Goal: Information Seeking & Learning: Check status

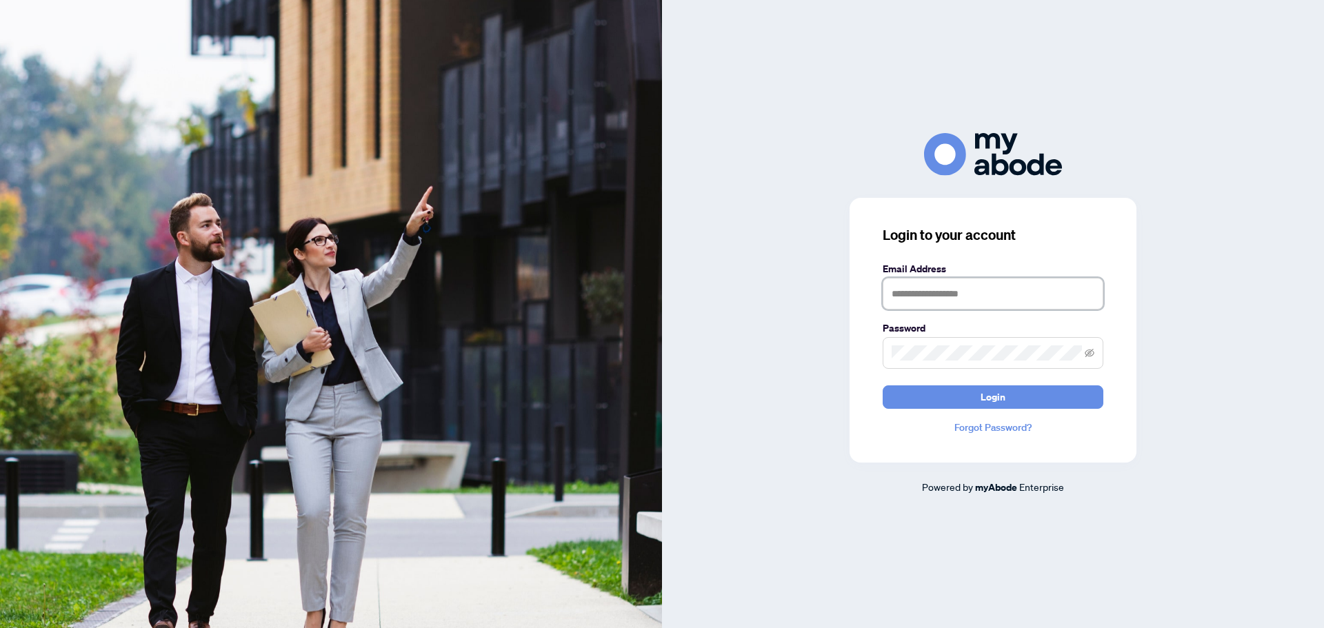
click at [1035, 299] on input "text" at bounding box center [993, 294] width 221 height 32
type input "**********"
click at [883, 386] on button "Login" at bounding box center [993, 397] width 221 height 23
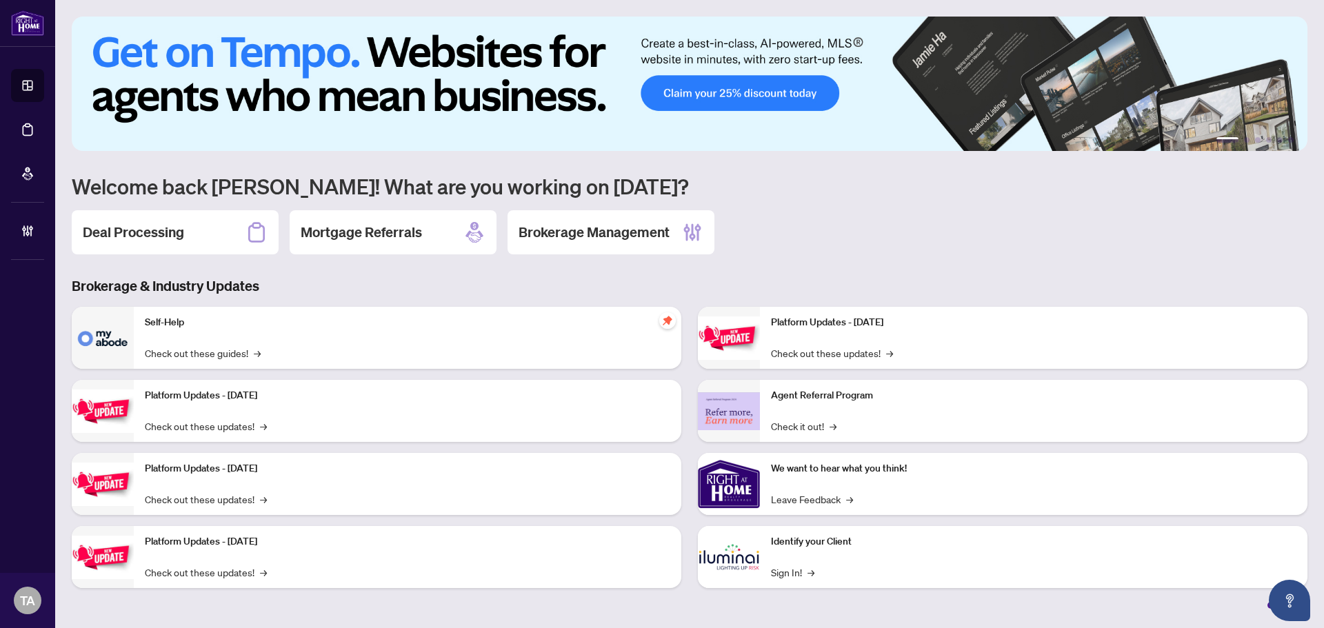
click at [248, 228] on icon at bounding box center [257, 232] width 22 height 22
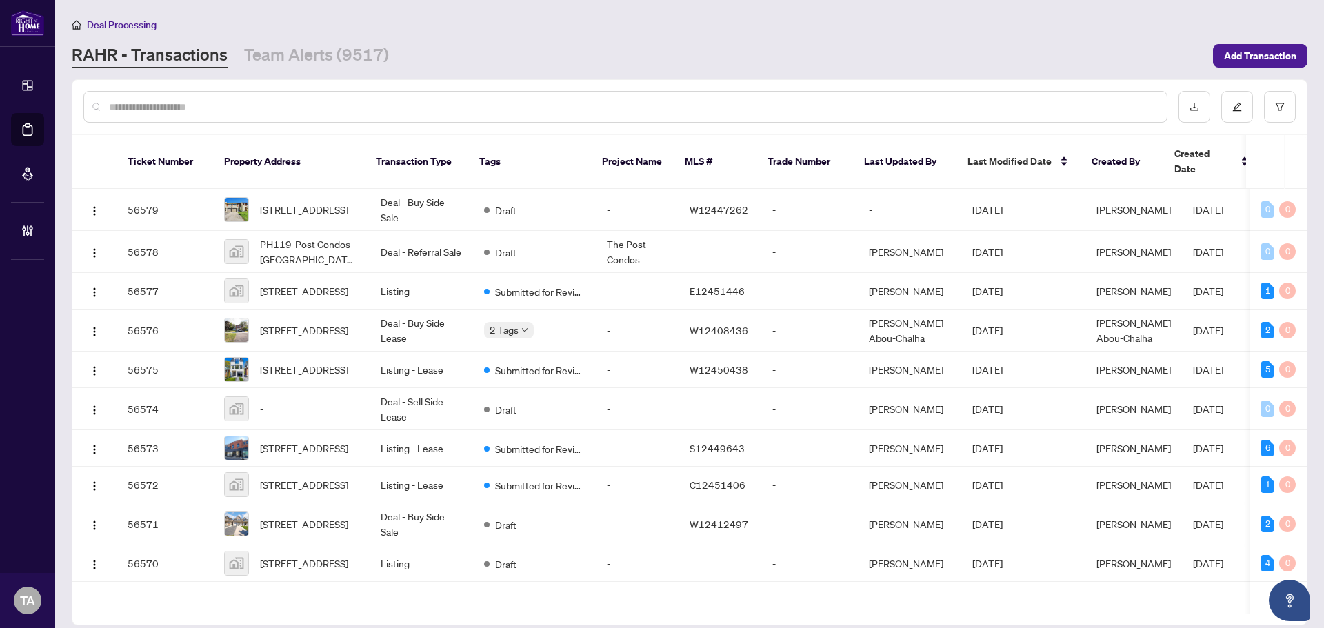
click at [669, 106] on input "text" at bounding box center [632, 106] width 1047 height 15
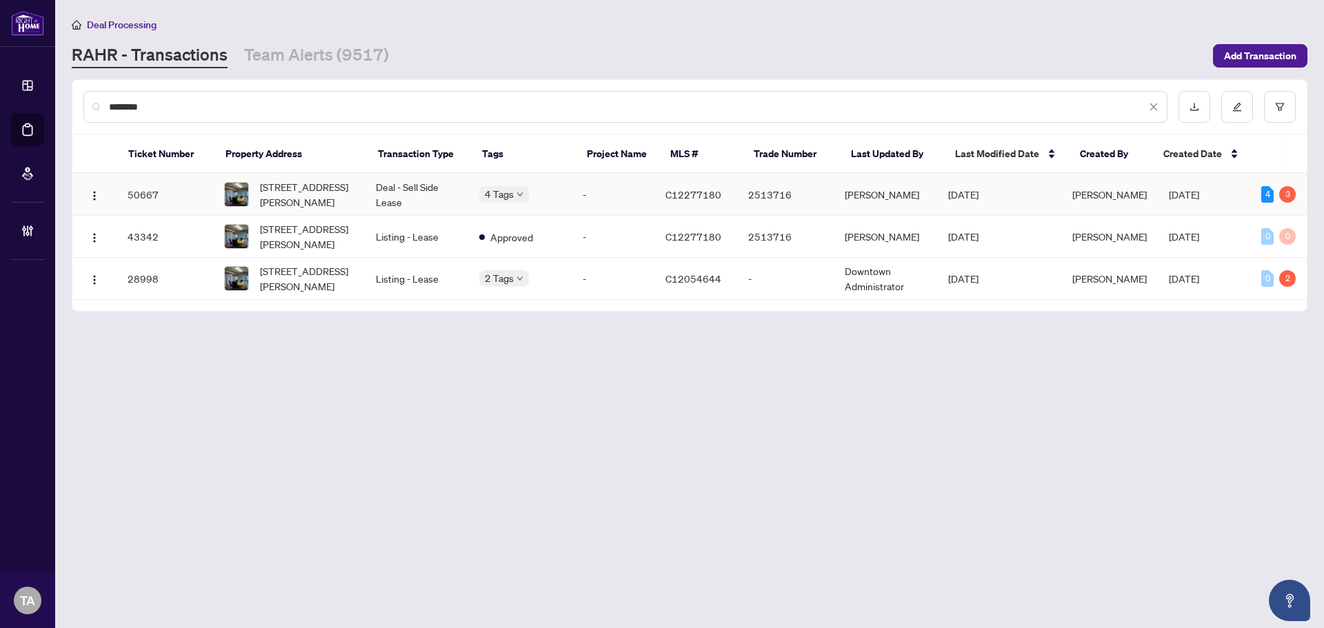
type input "********"
click at [419, 196] on td "Deal - Sell Side Lease" at bounding box center [416, 195] width 103 height 42
click at [352, 243] on span "[STREET_ADDRESS][PERSON_NAME]" at bounding box center [307, 236] width 94 height 30
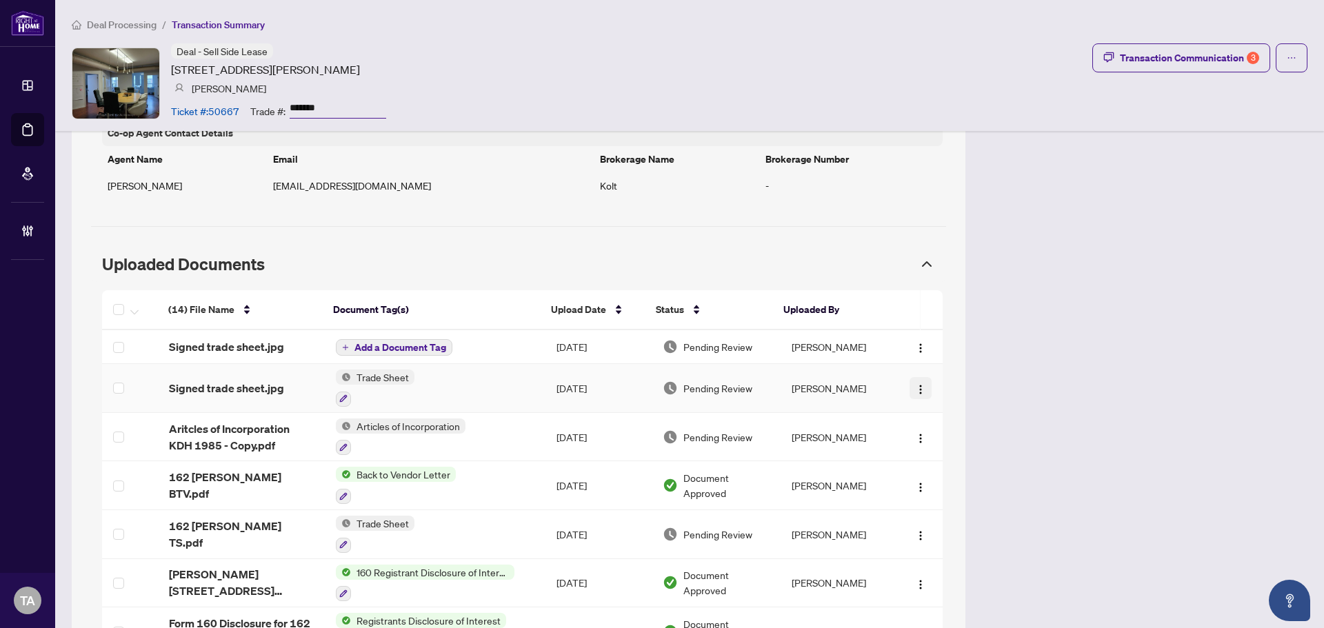
scroll to position [1126, 0]
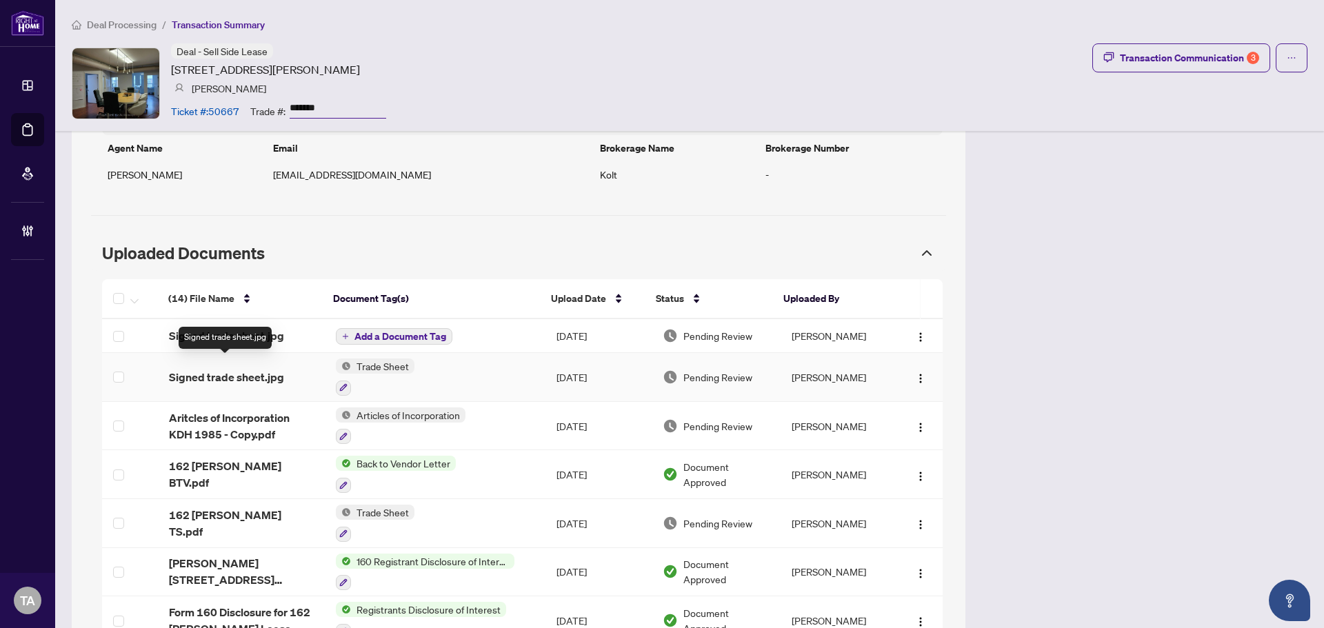
click at [241, 369] on span "Signed trade sheet.jpg" at bounding box center [226, 377] width 115 height 17
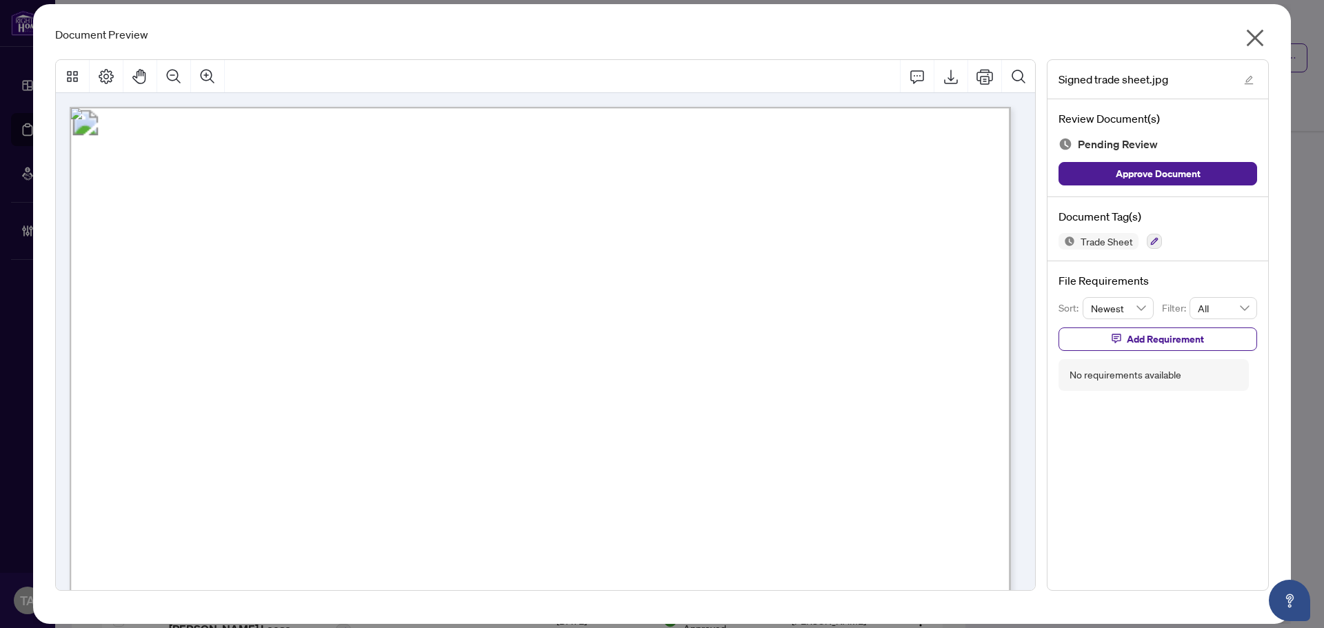
click at [1258, 37] on icon "close" at bounding box center [1255, 38] width 22 height 22
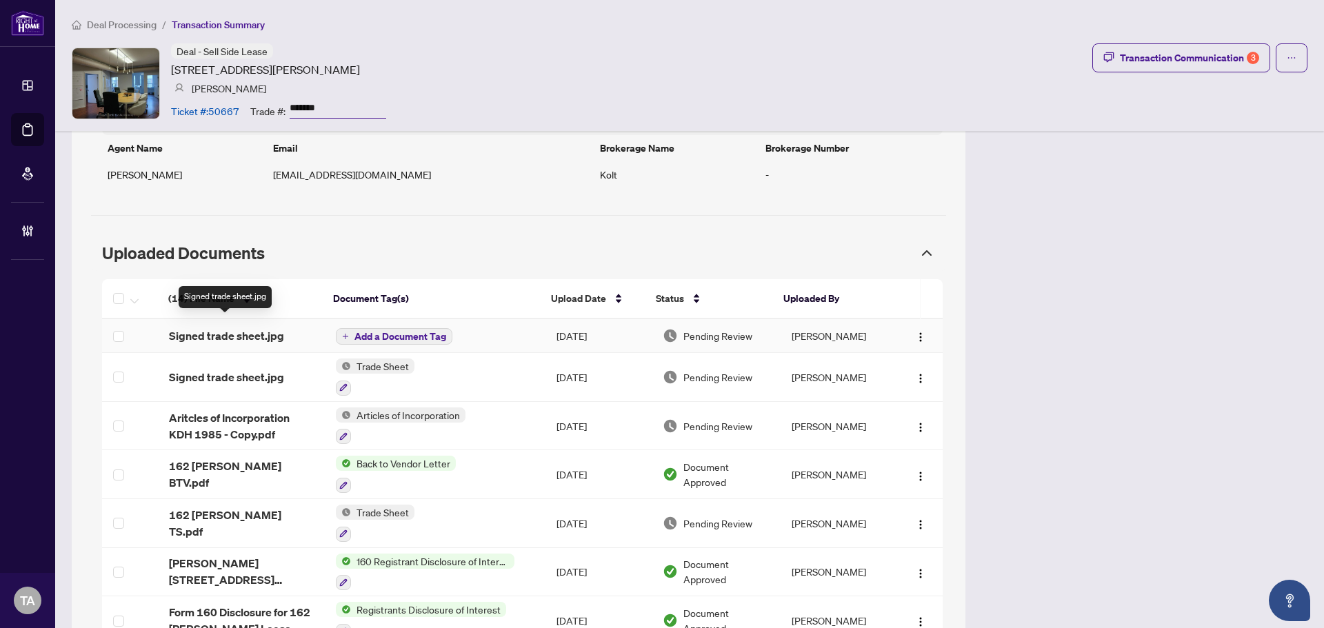
click at [248, 328] on span "Signed trade sheet.jpg" at bounding box center [226, 336] width 115 height 17
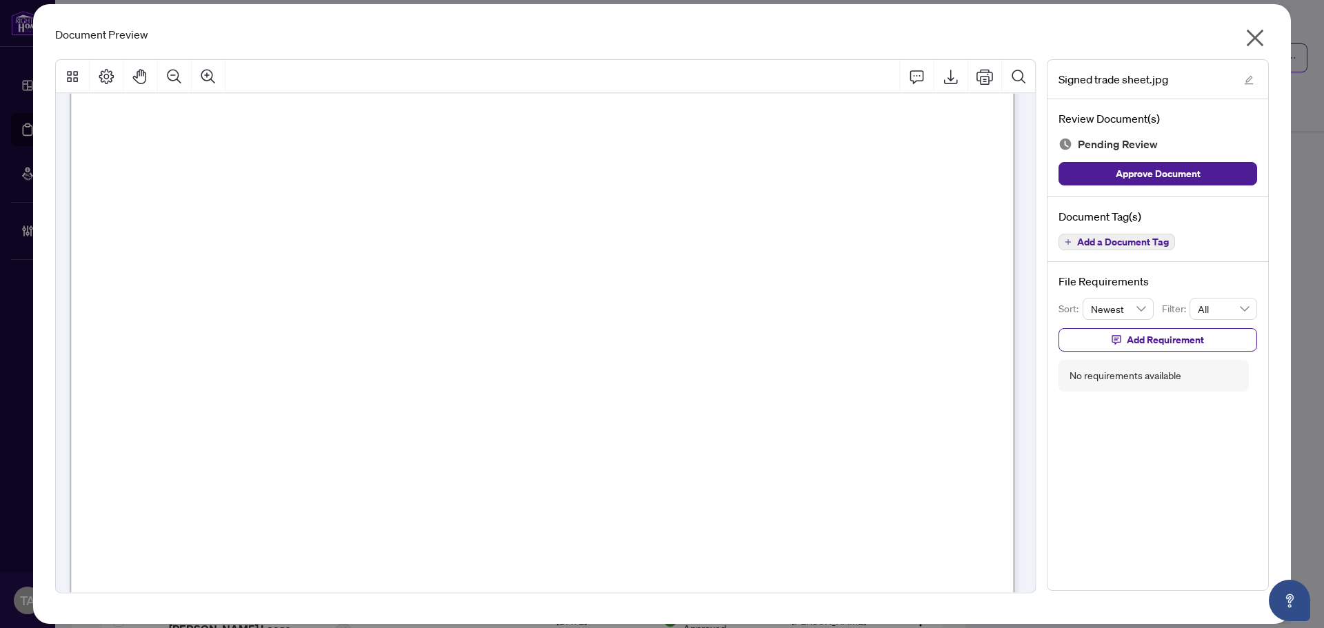
scroll to position [322, 0]
drag, startPoint x: 541, startPoint y: 248, endPoint x: 528, endPoint y: 271, distance: 26.3
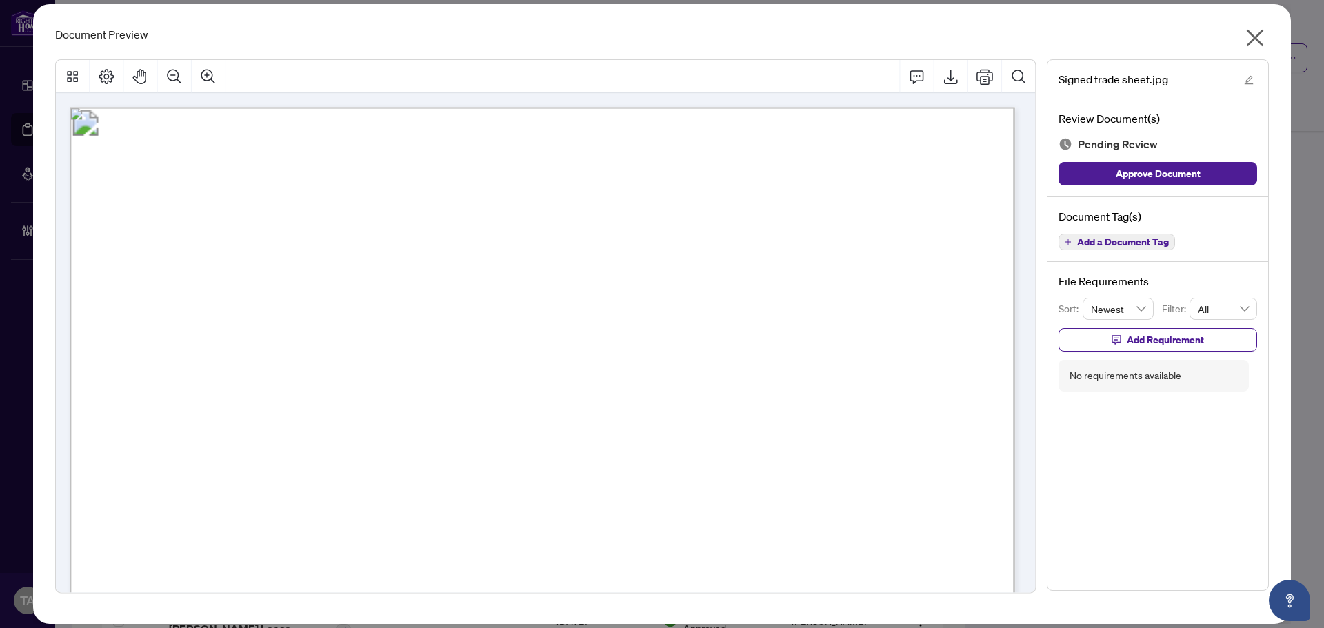
click at [1262, 35] on icon "close" at bounding box center [1255, 38] width 22 height 22
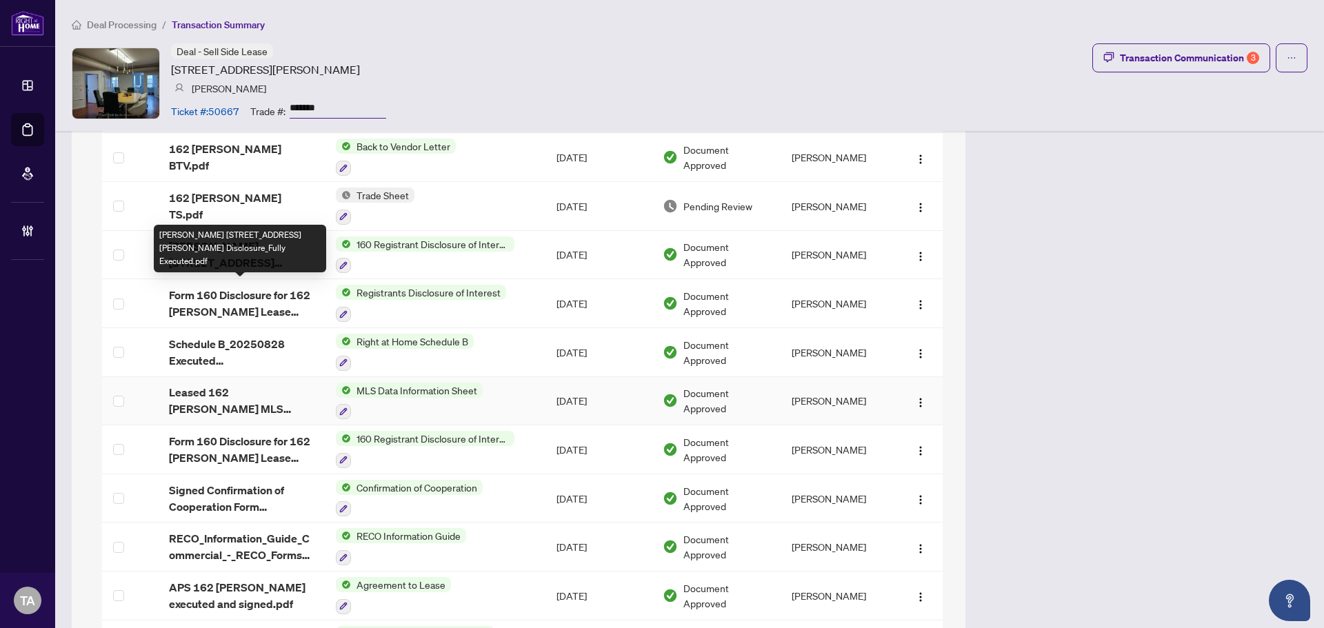
scroll to position [1572, 0]
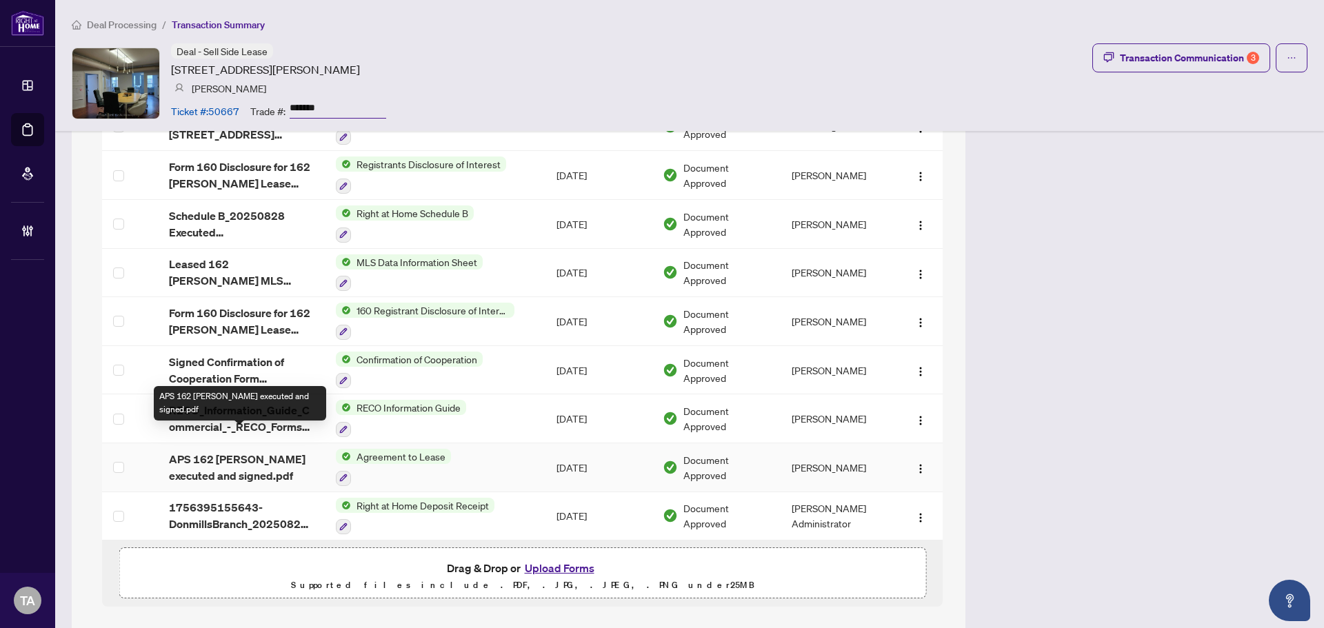
click at [251, 451] on span "APS 162 [PERSON_NAME] executed and signed.pdf" at bounding box center [241, 467] width 145 height 33
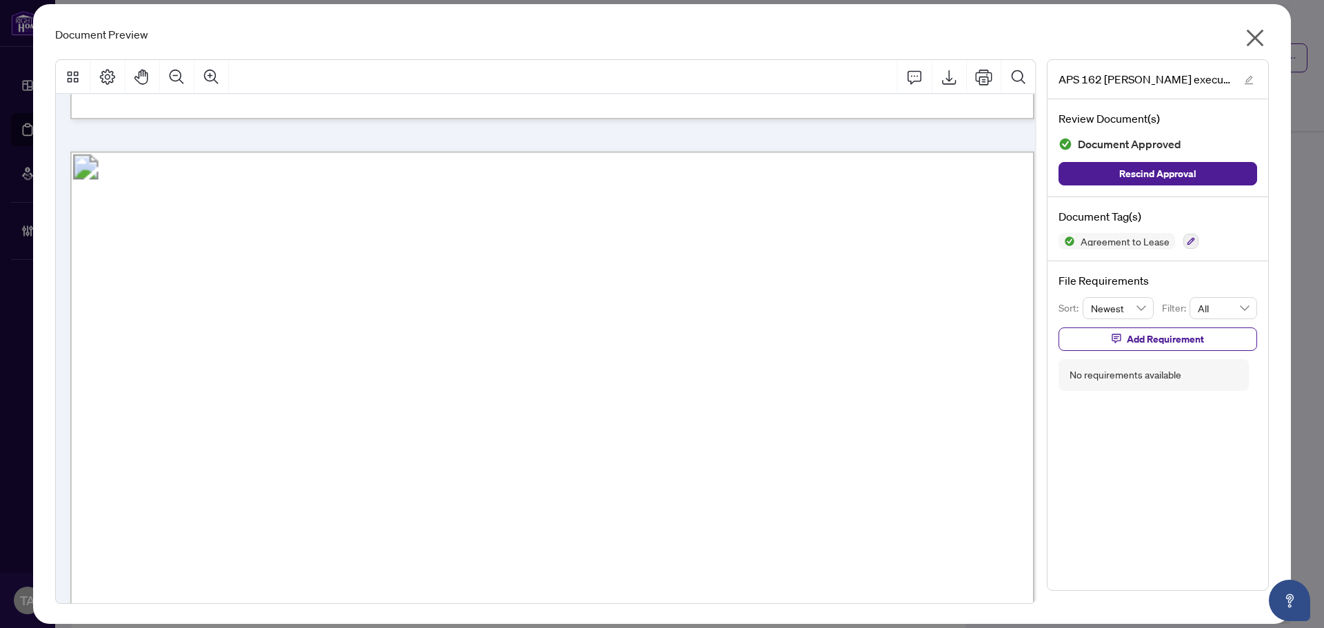
scroll to position [2069, 0]
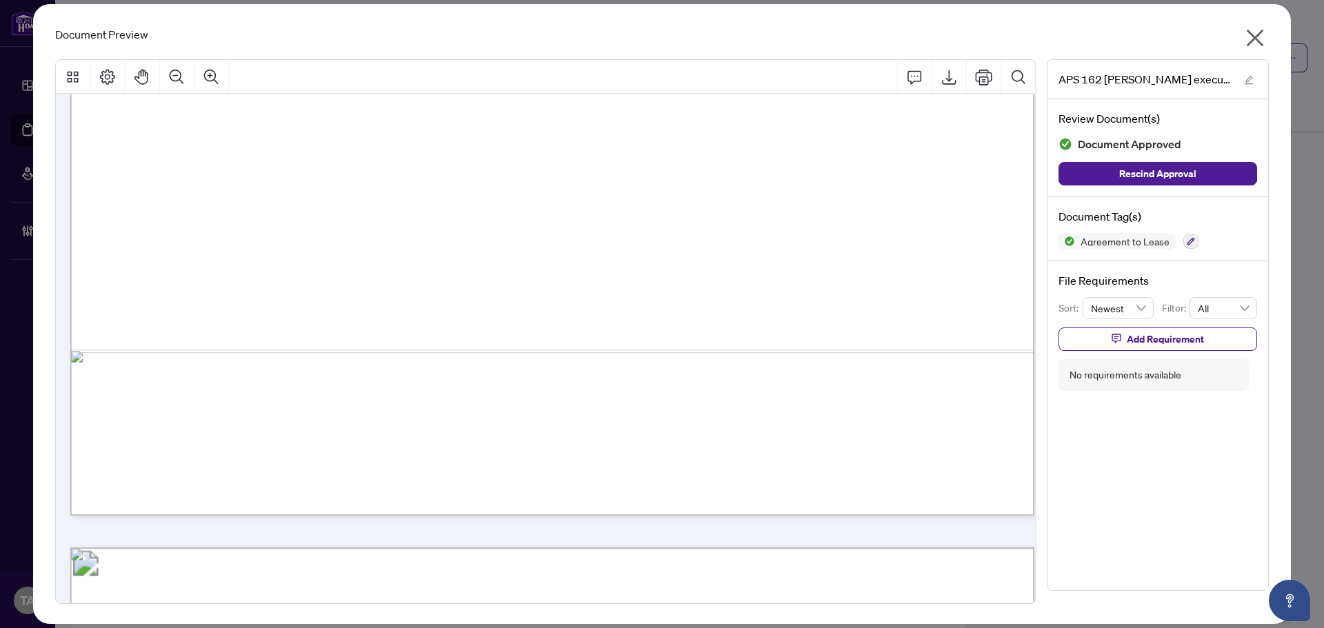
click at [1256, 37] on icon "close" at bounding box center [1255, 38] width 17 height 17
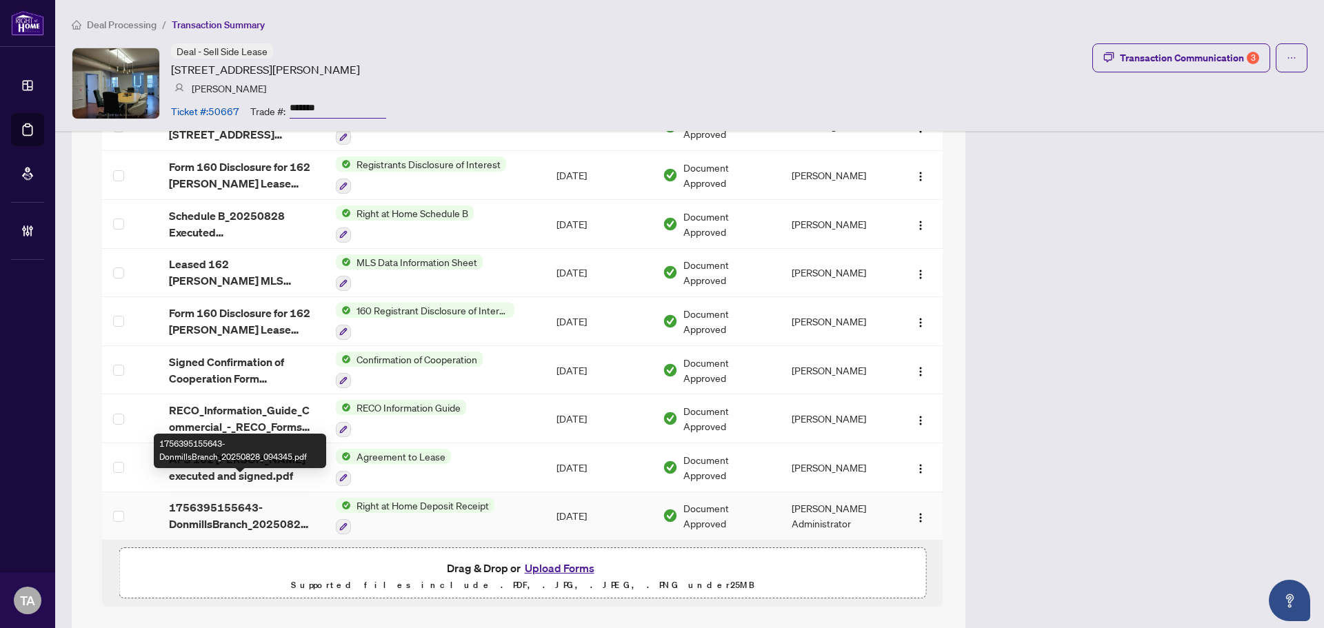
click at [230, 499] on span "1756395155643-DonmillsBranch_20250828_094345.pdf" at bounding box center [241, 515] width 145 height 33
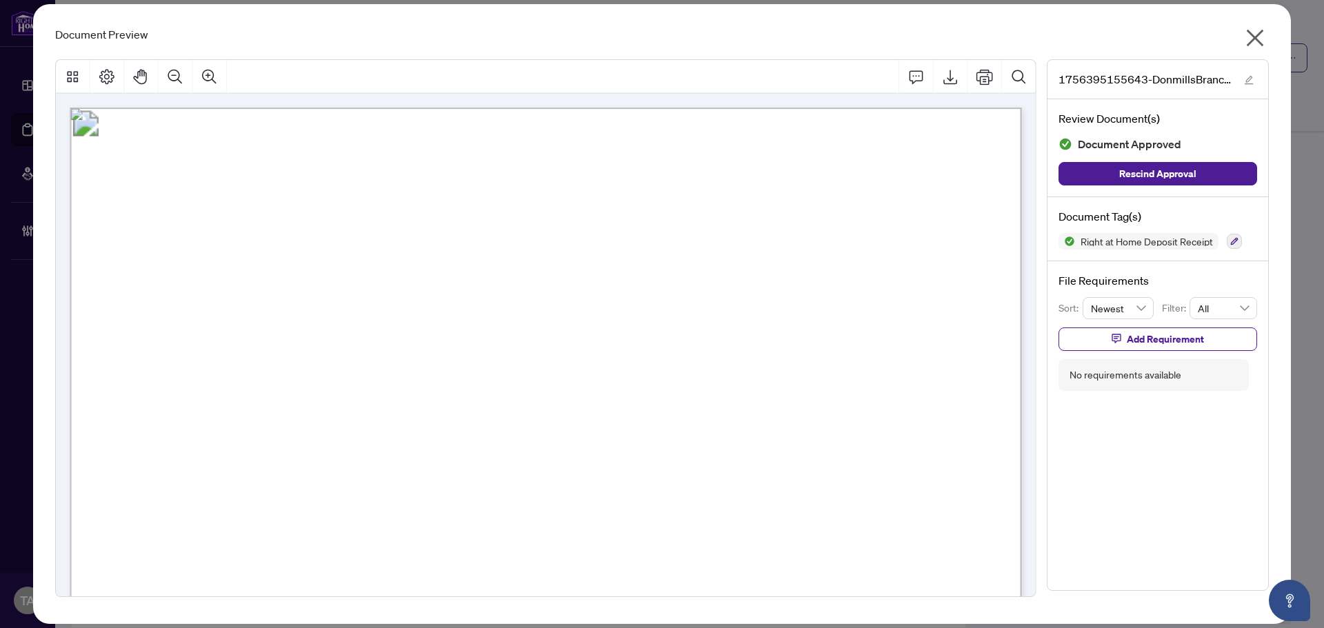
drag, startPoint x: 1259, startPoint y: 32, endPoint x: 1171, endPoint y: 61, distance: 92.1
click at [1258, 34] on icon "close" at bounding box center [1255, 38] width 22 height 22
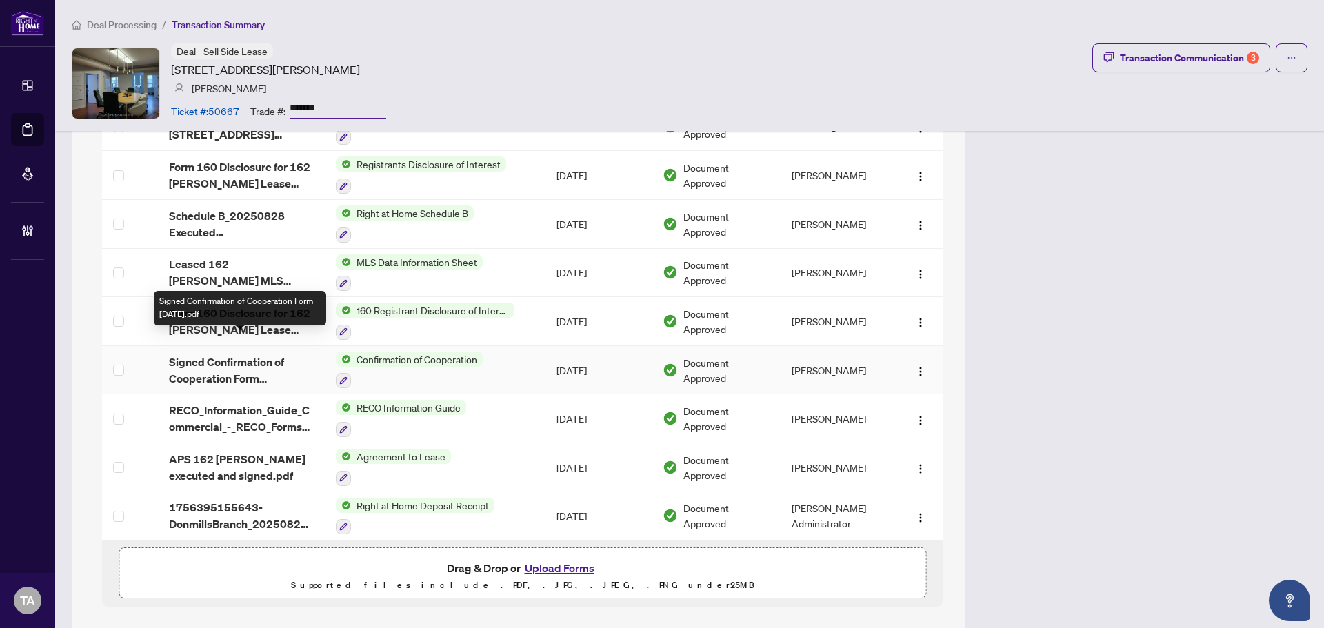
click at [244, 354] on span "Signed Confirmation of Cooperation Form [DATE].pdf" at bounding box center [241, 370] width 145 height 33
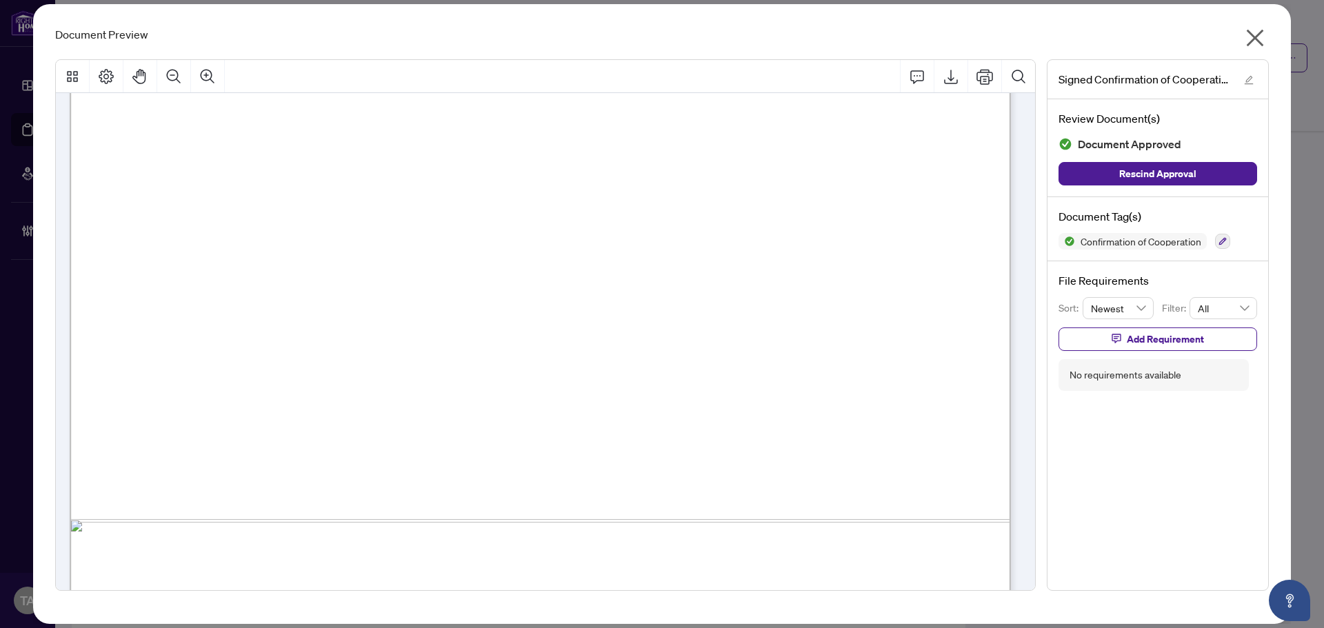
scroll to position [0, 0]
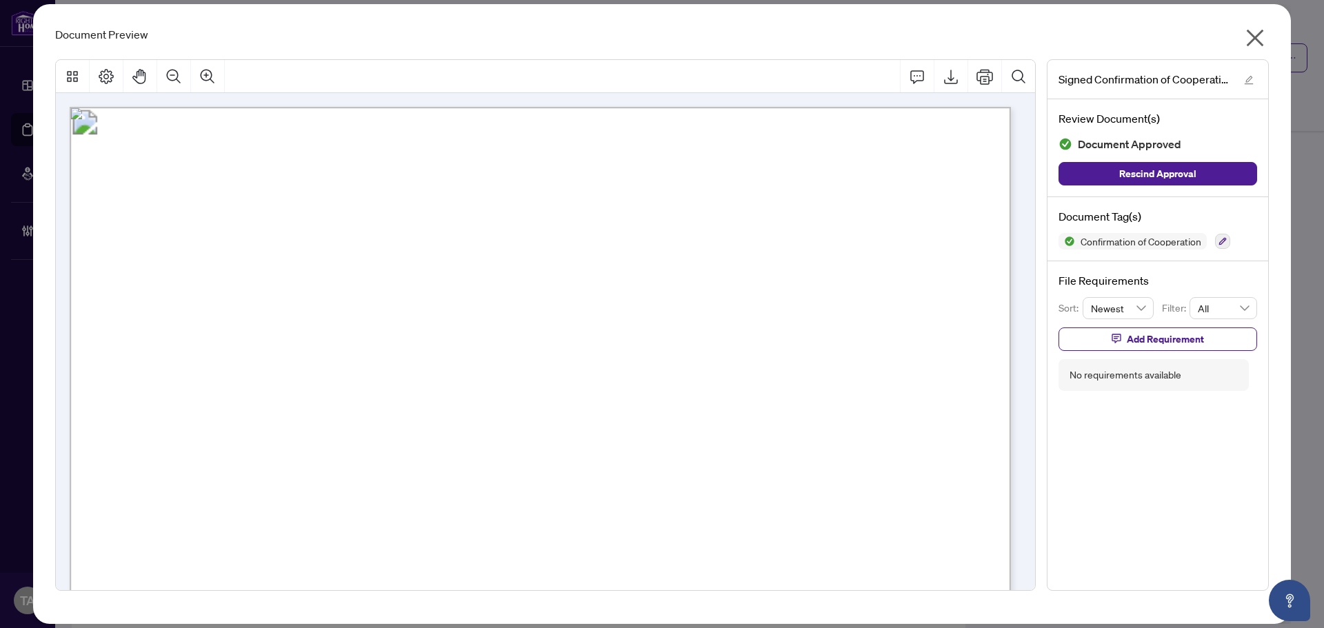
click at [1253, 37] on icon "close" at bounding box center [1255, 38] width 17 height 17
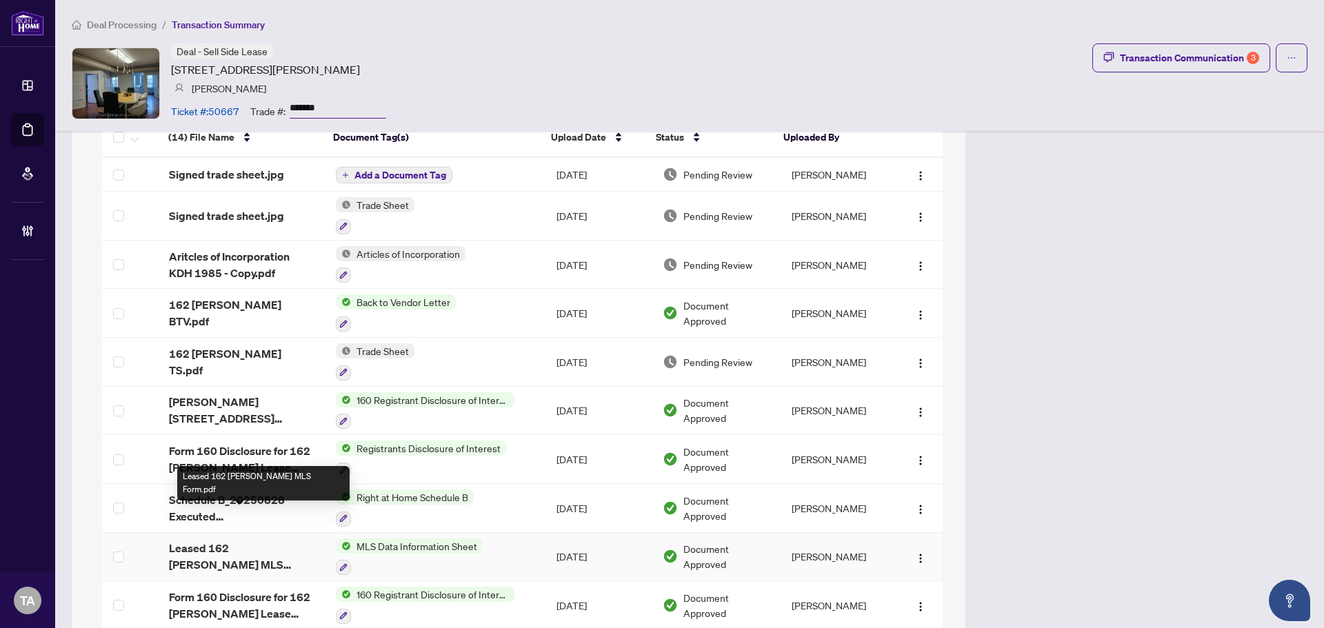
scroll to position [1449, 0]
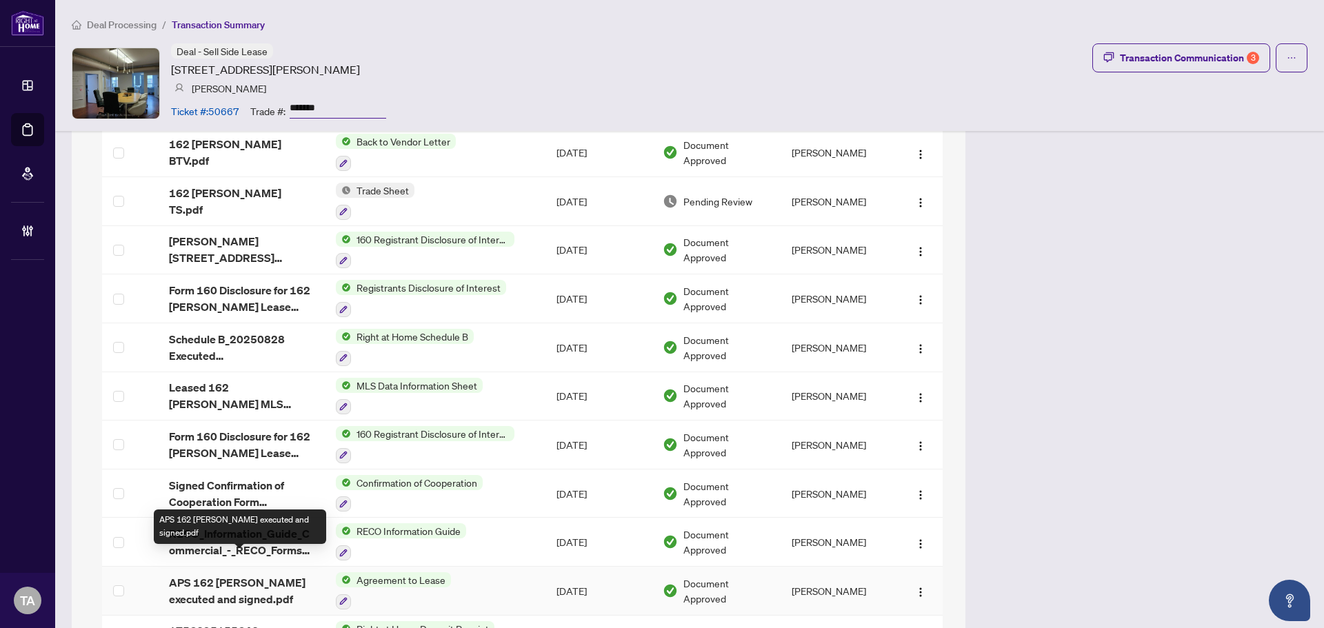
click at [240, 575] on span "APS 162 [PERSON_NAME] executed and signed.pdf" at bounding box center [241, 591] width 145 height 33
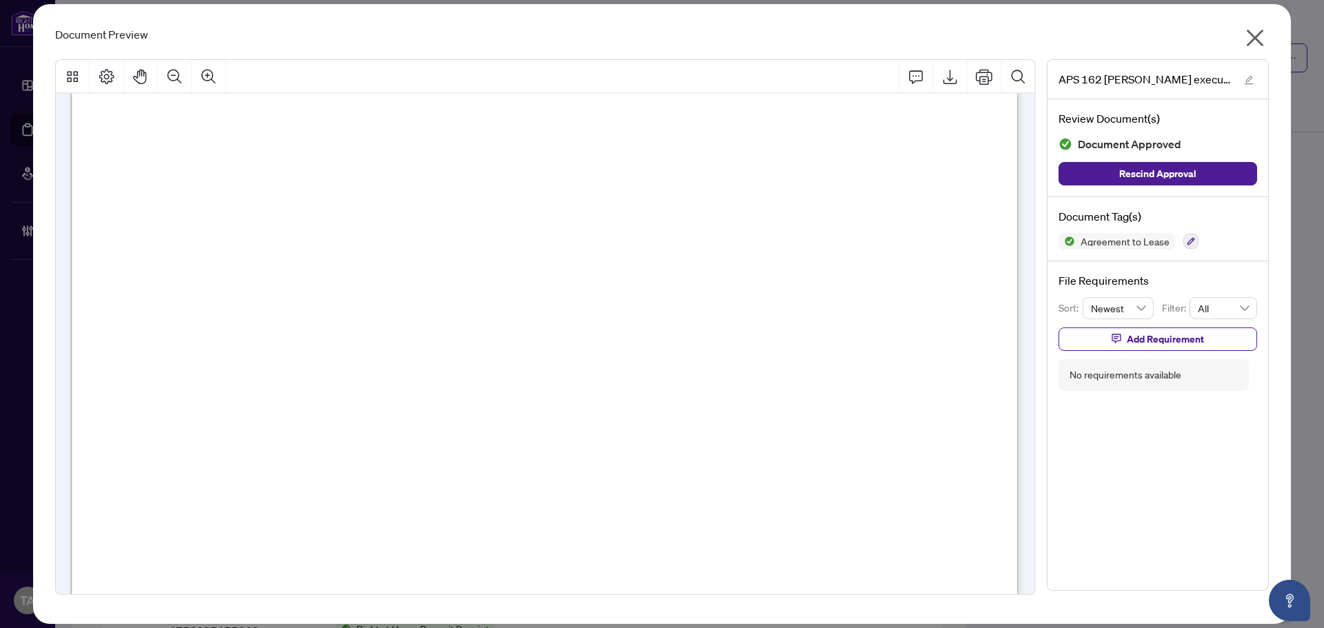
scroll to position [2733, 0]
click at [1257, 31] on icon "close" at bounding box center [1255, 38] width 22 height 22
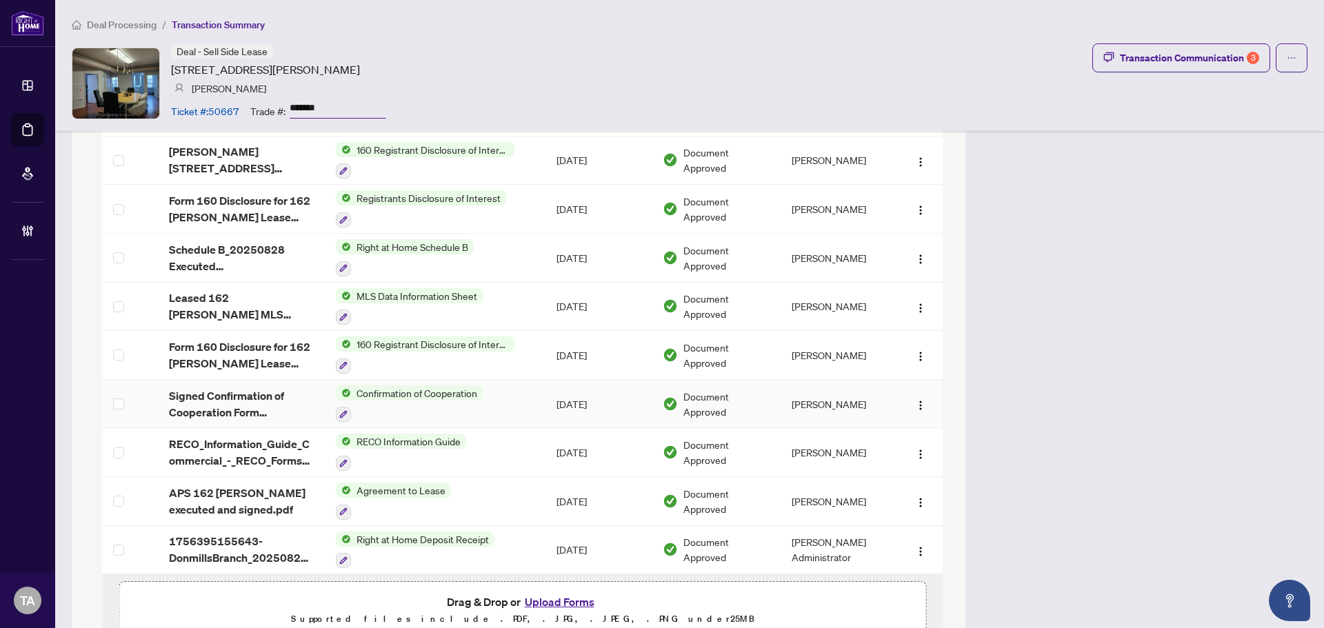
scroll to position [1572, 0]
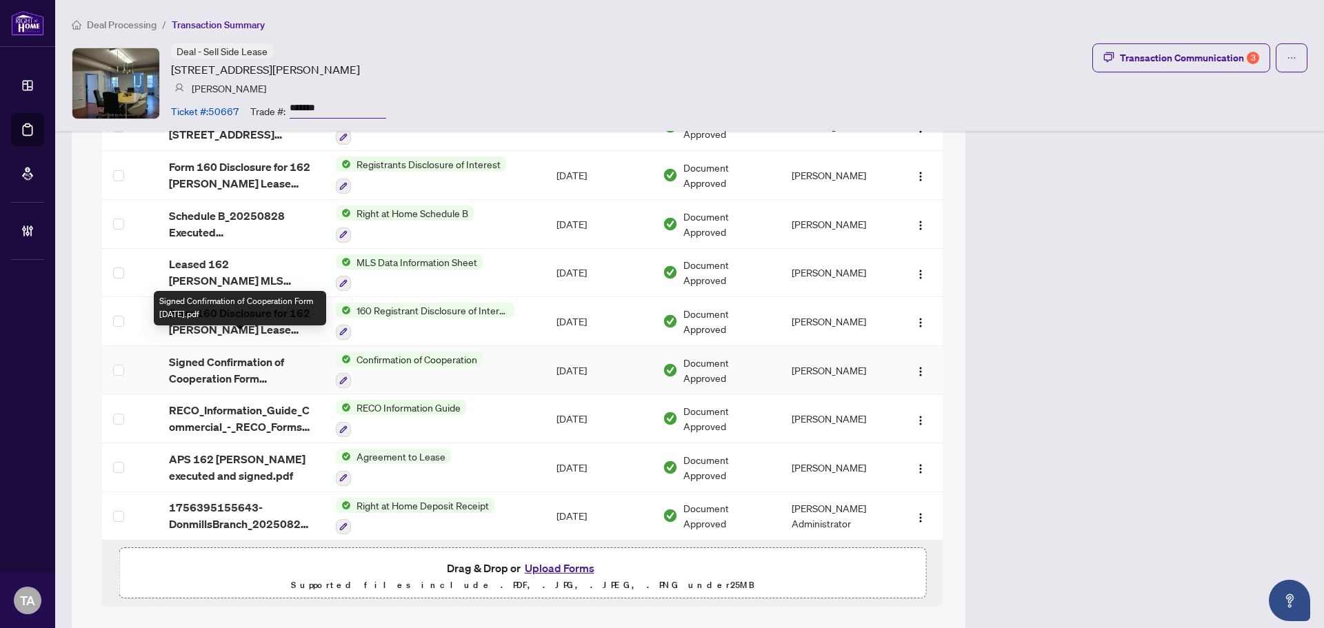
click at [256, 356] on span "Signed Confirmation of Cooperation Form [DATE].pdf" at bounding box center [241, 370] width 145 height 33
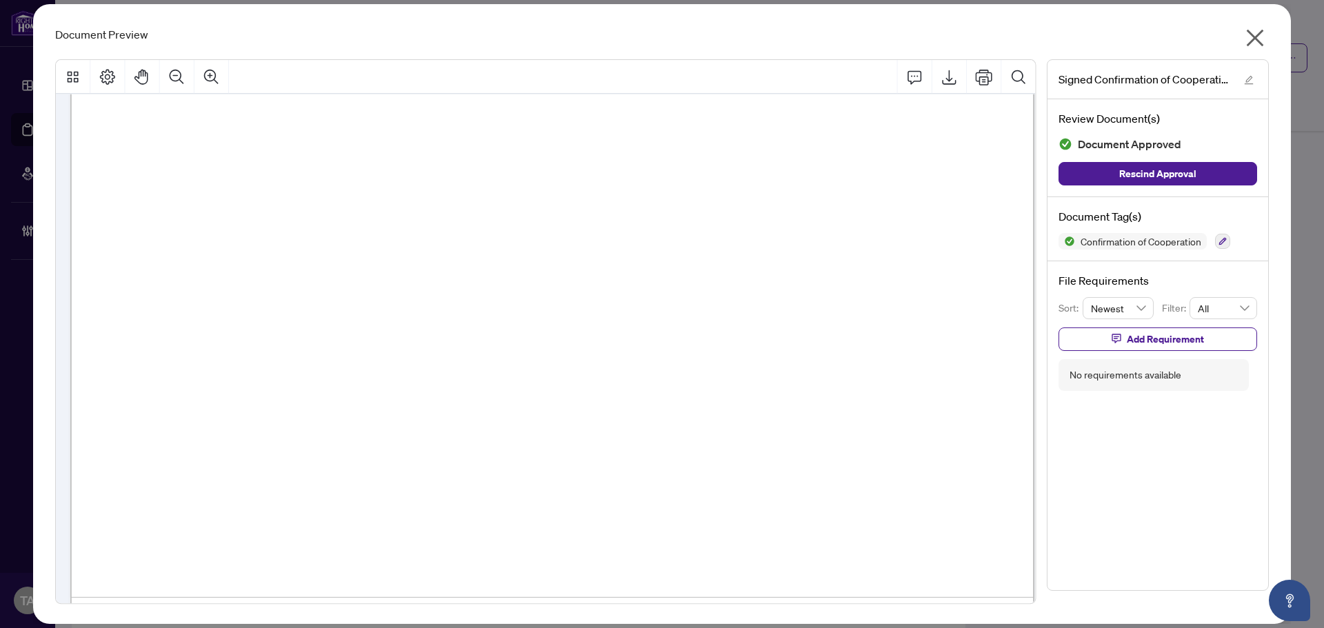
scroll to position [644, 0]
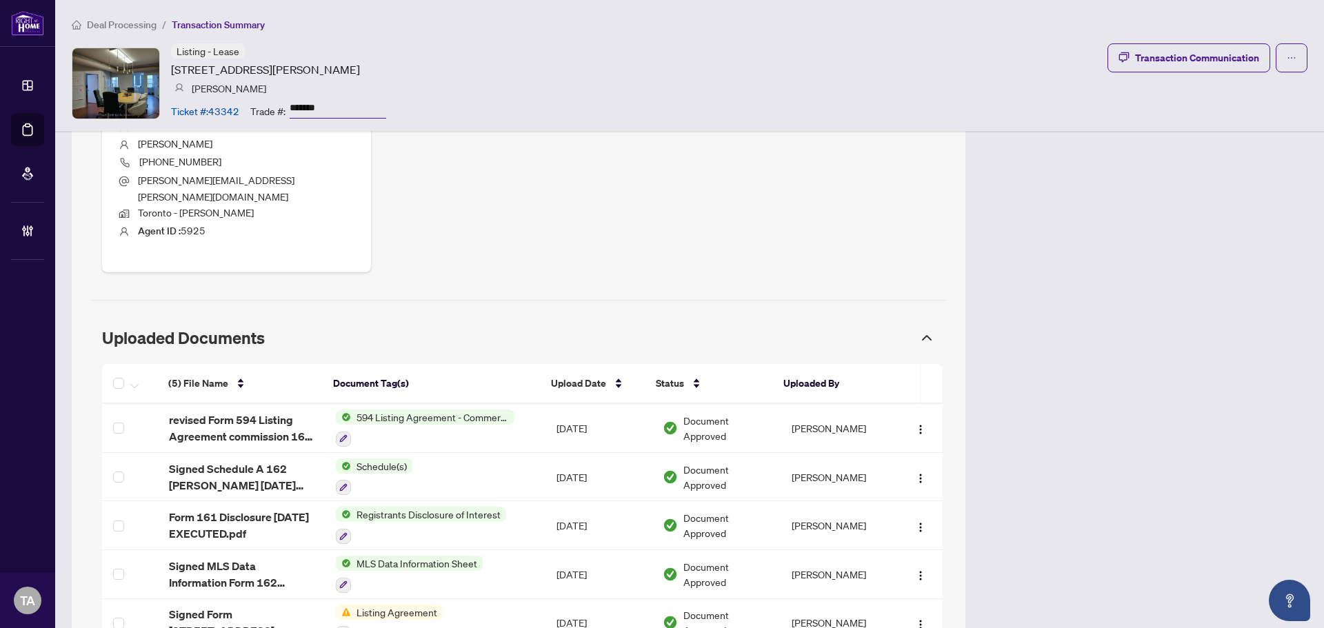
scroll to position [644, 0]
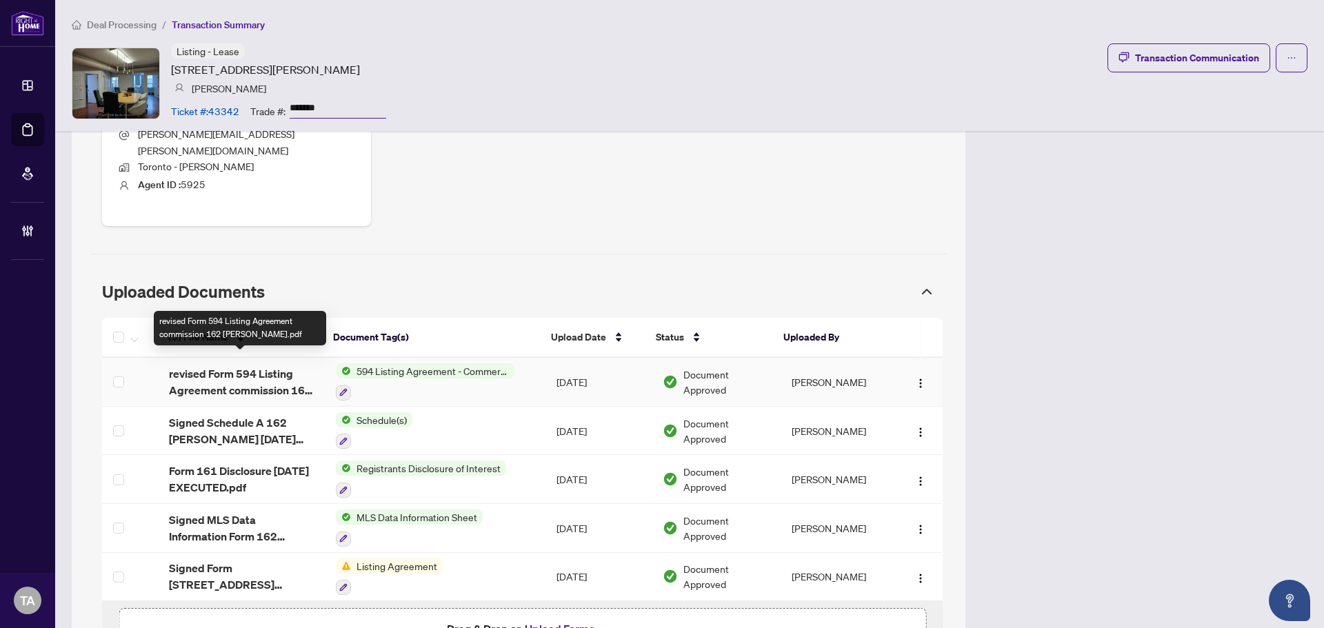
click at [278, 372] on span "revised Form 594 Listing Agreement commission 162 john correct.pdf" at bounding box center [241, 382] width 145 height 33
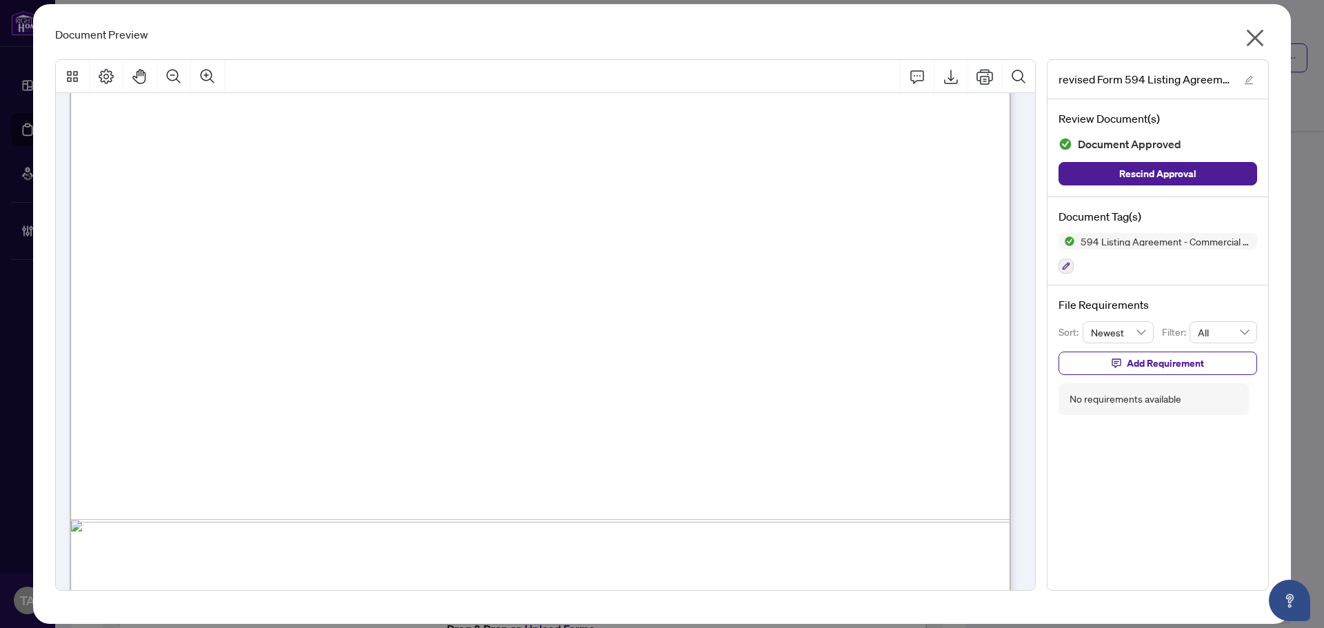
click at [1251, 43] on icon "close" at bounding box center [1255, 38] width 17 height 17
